Goal: Navigation & Orientation: Find specific page/section

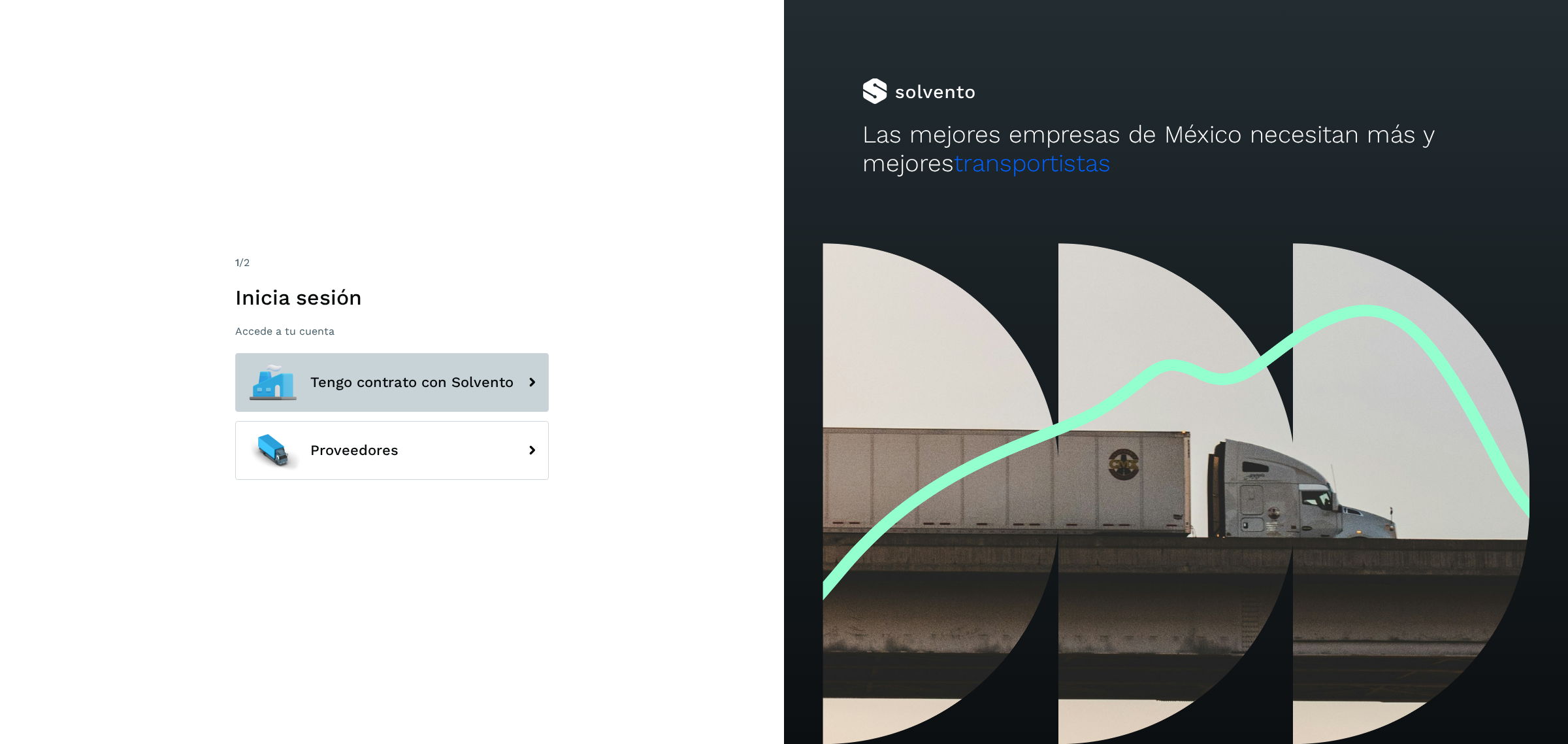
click at [356, 368] on button "Tengo contrato con Solvento" at bounding box center [392, 382] width 313 height 59
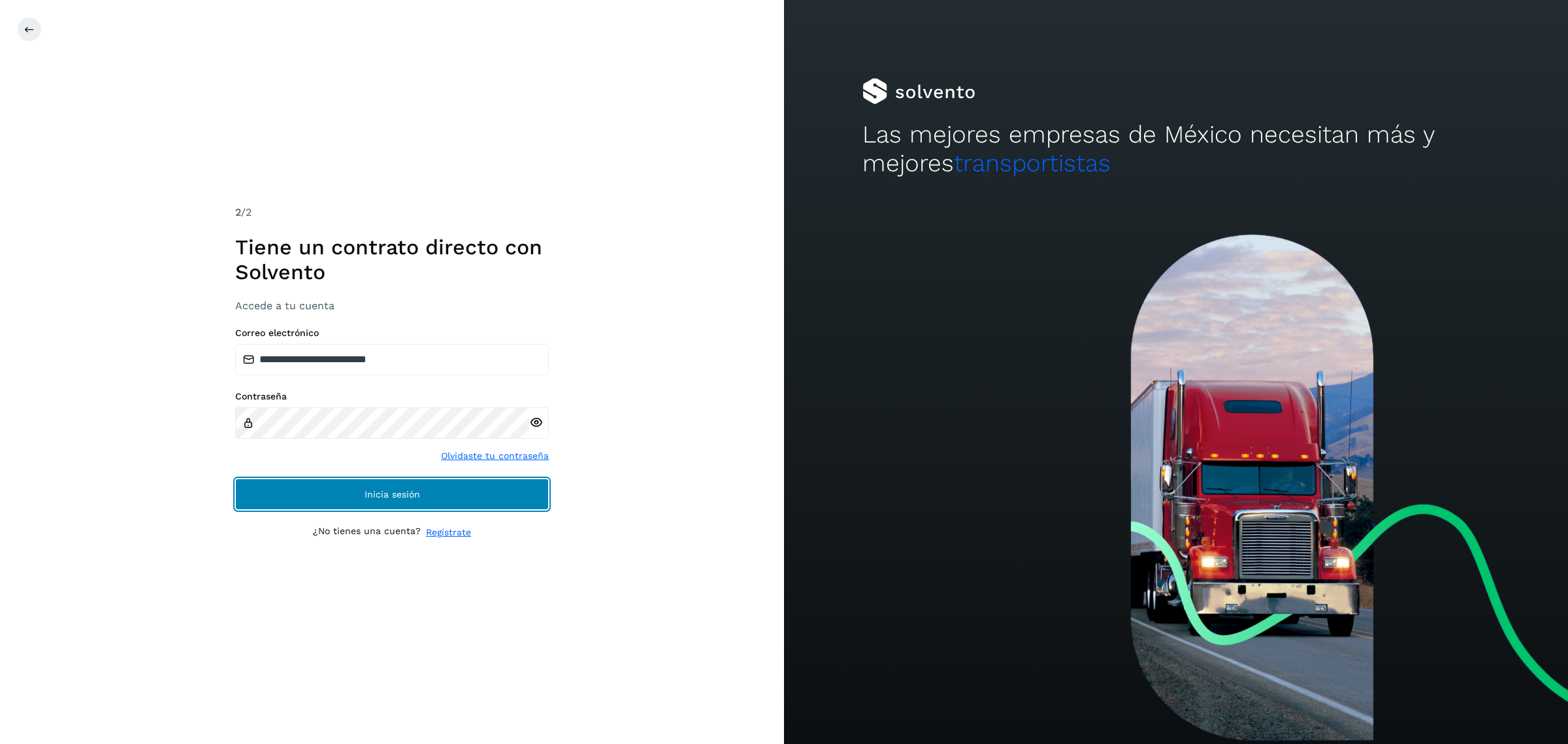
click at [368, 492] on span "Inicia sesión" at bounding box center [392, 494] width 56 height 9
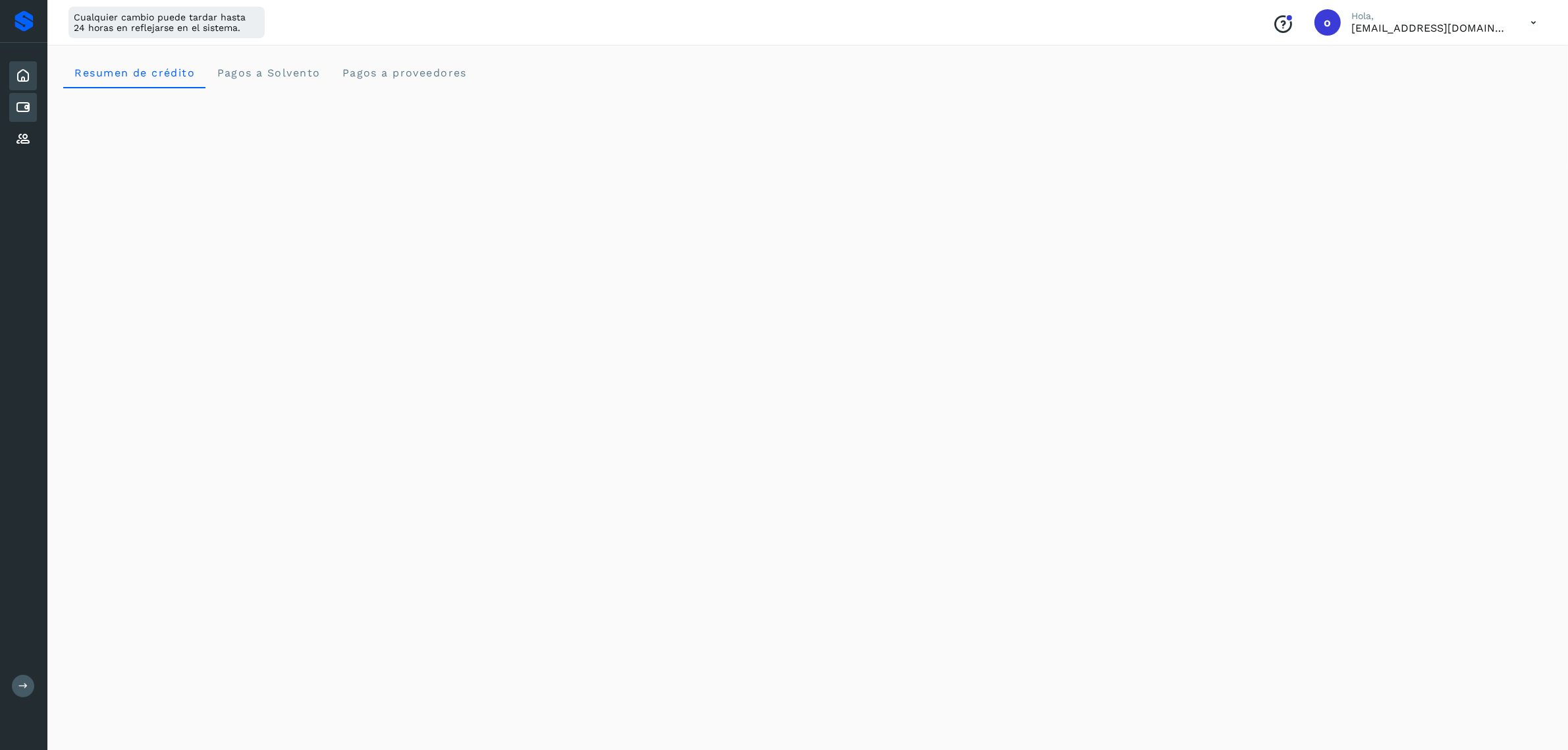
click at [21, 105] on icon at bounding box center [23, 107] width 16 height 16
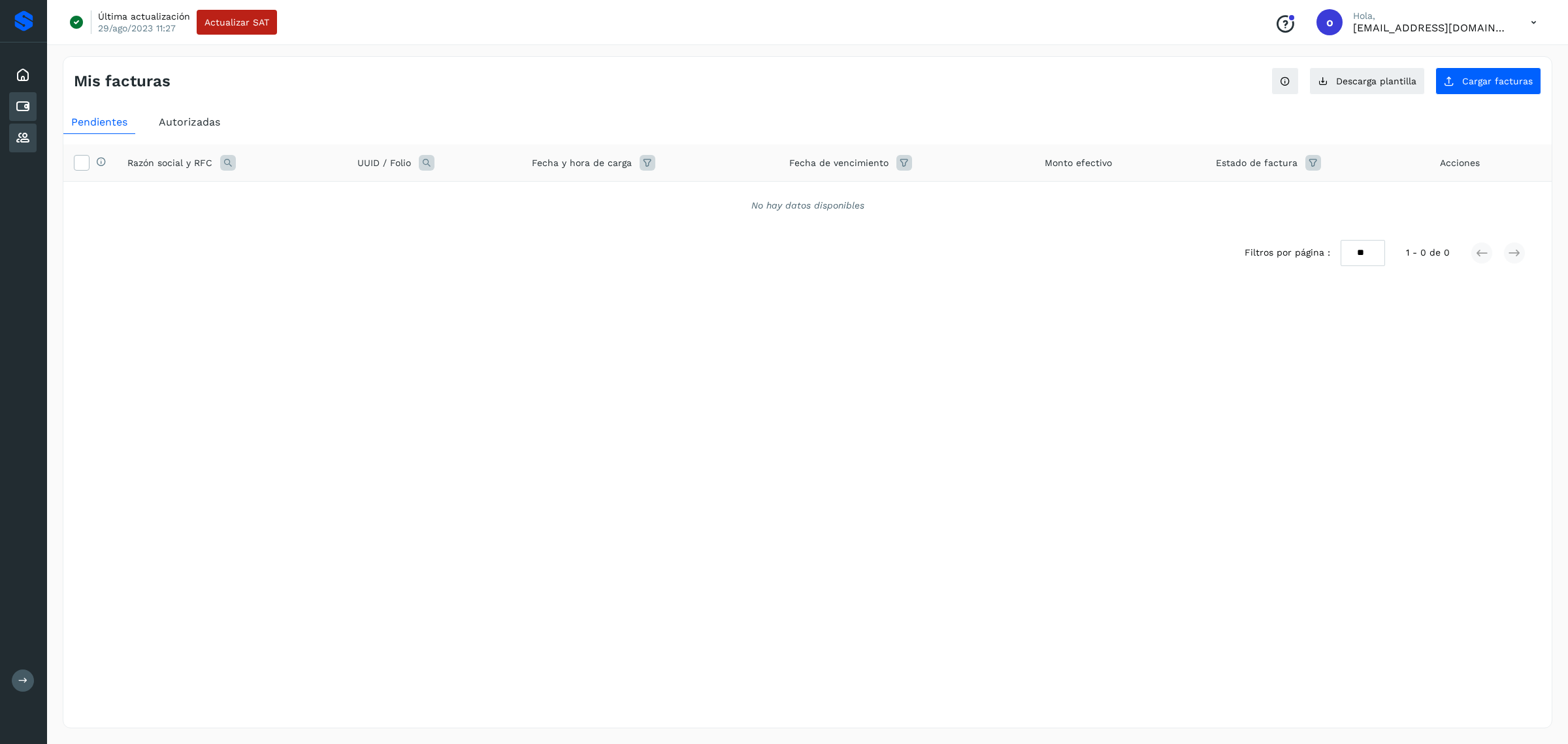
click at [27, 132] on icon at bounding box center [23, 138] width 16 height 16
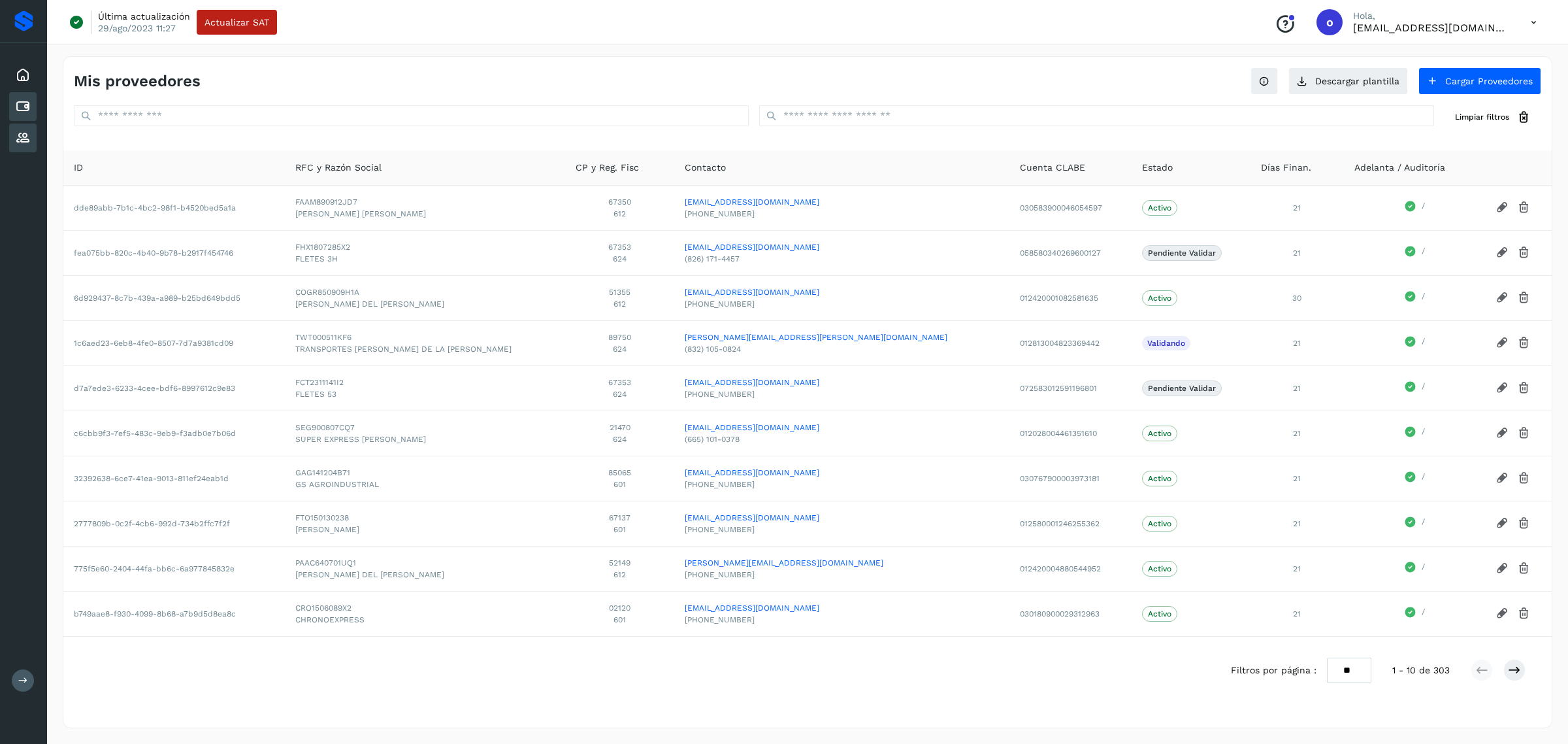
click at [30, 101] on icon at bounding box center [23, 107] width 16 height 16
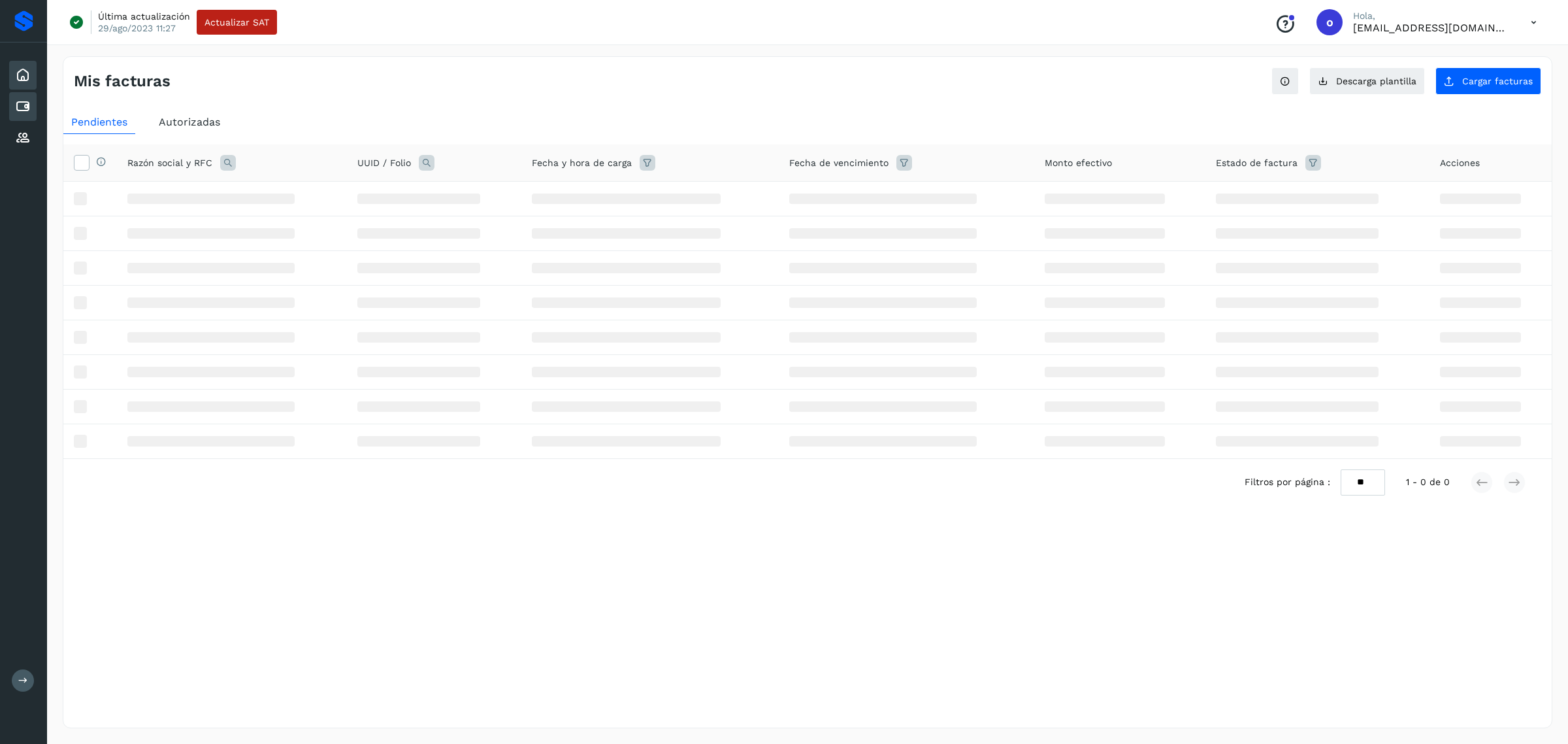
click at [36, 77] on div "Inicio" at bounding box center [23, 75] width 27 height 29
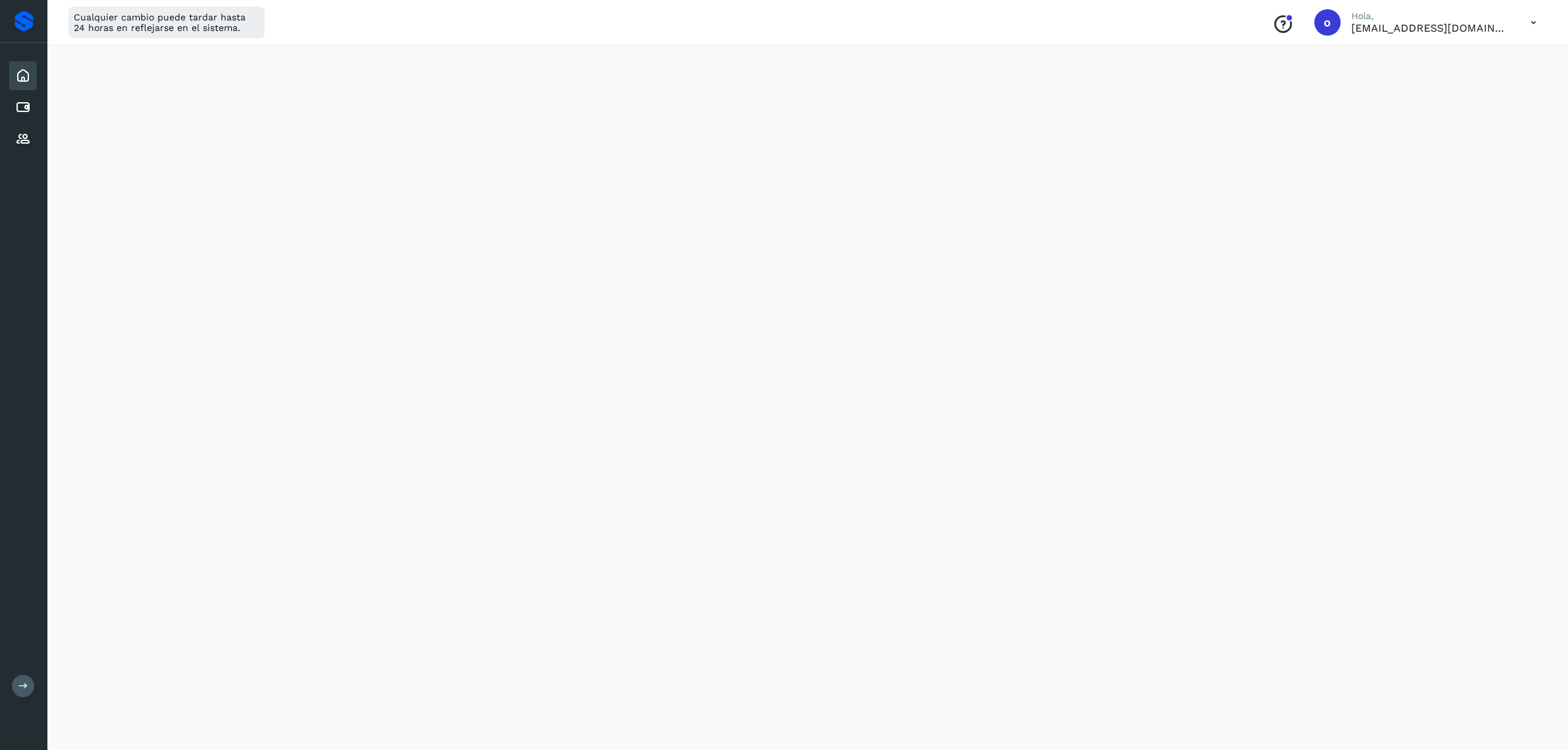
scroll to position [524, 0]
